Goal: Task Accomplishment & Management: Use online tool/utility

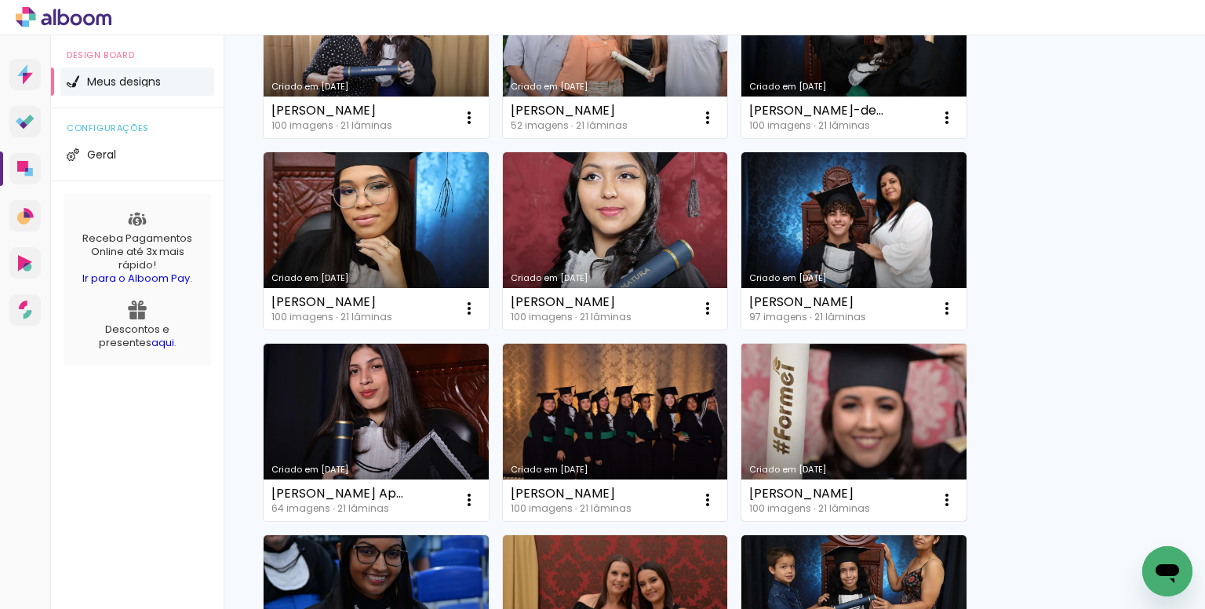
scroll to position [863, 0]
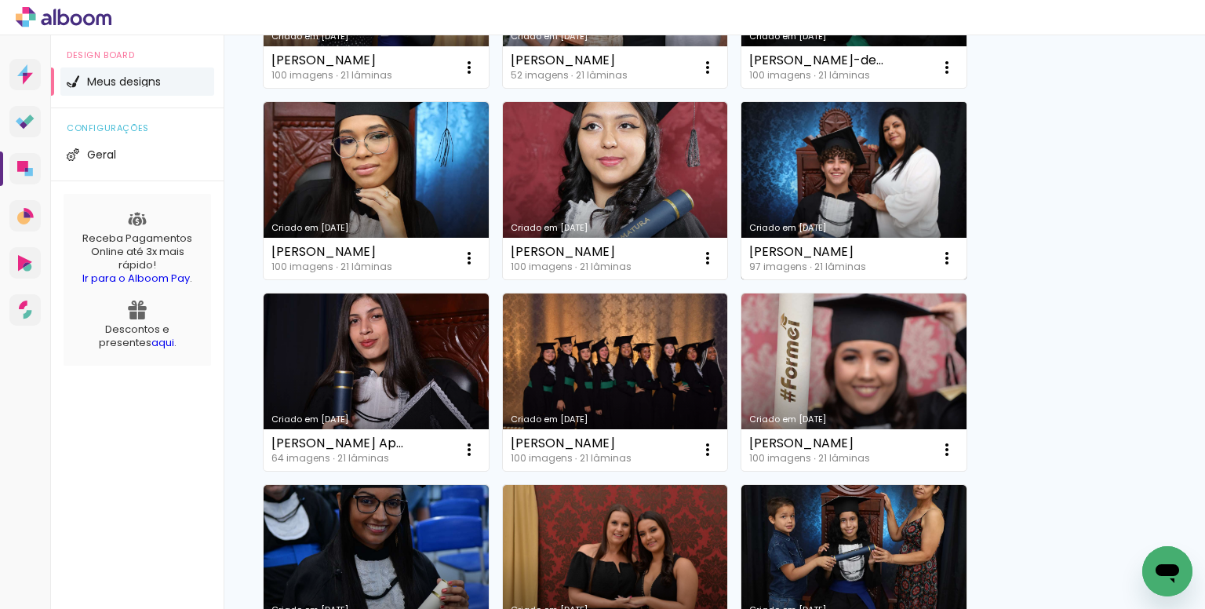
click at [857, 196] on link "Criado em [DATE]" at bounding box center [854, 190] width 225 height 177
